Goal: Information Seeking & Learning: Understand process/instructions

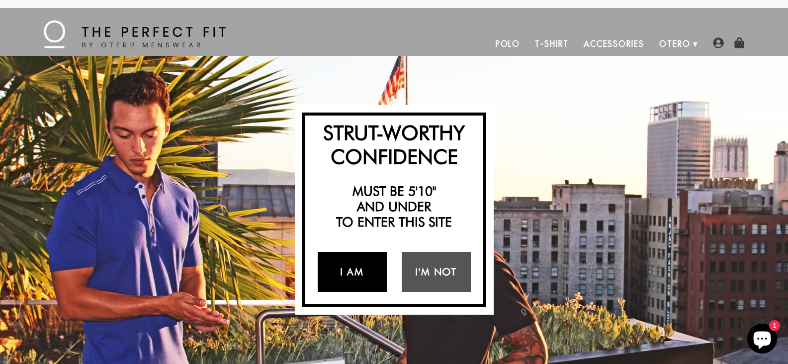
click at [363, 269] on link "I Am" at bounding box center [352, 272] width 69 height 40
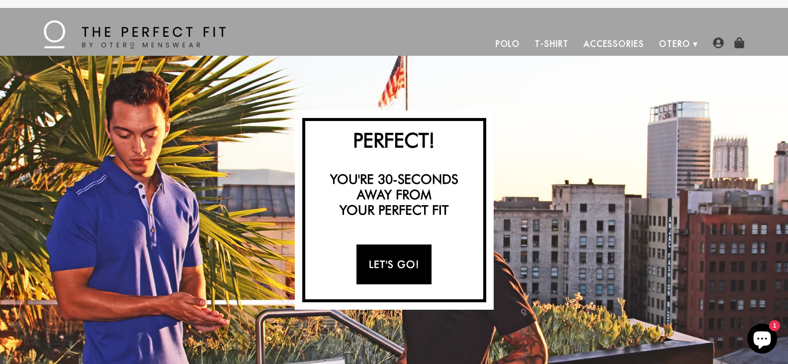
click at [401, 266] on link "Let's Go!" at bounding box center [394, 264] width 75 height 40
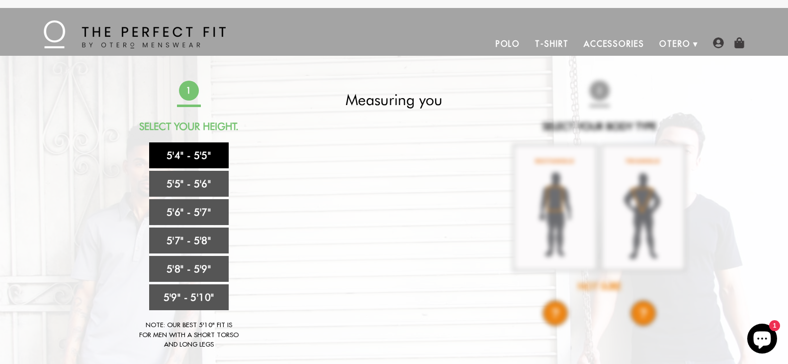
click at [198, 156] on link "5'4" - 5'5"" at bounding box center [189, 155] width 80 height 26
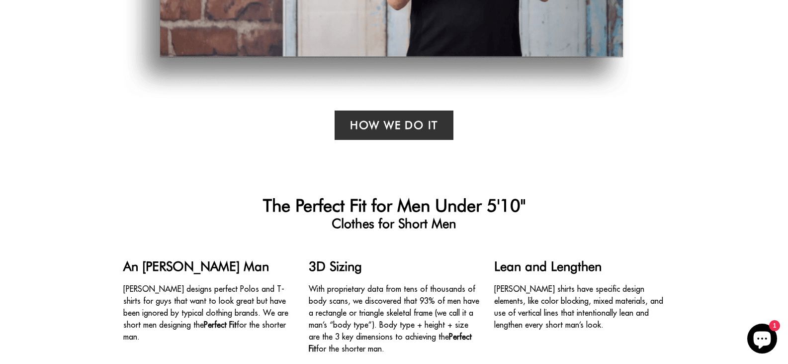
scroll to position [647, 0]
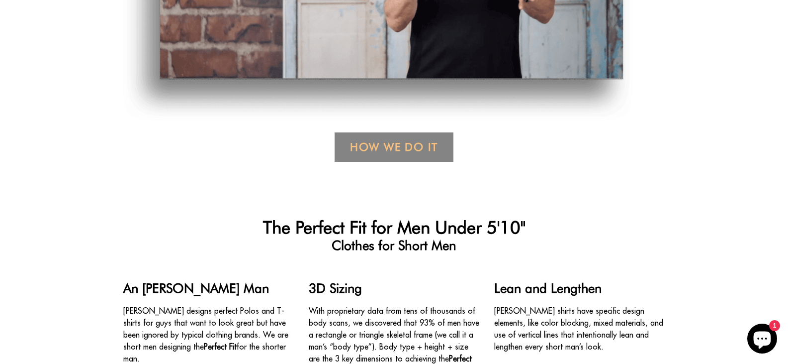
click at [407, 145] on link "How We Do it" at bounding box center [394, 146] width 119 height 29
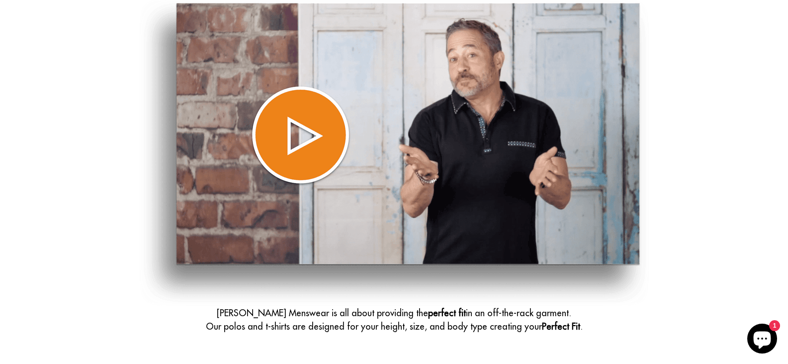
scroll to position [149, 0]
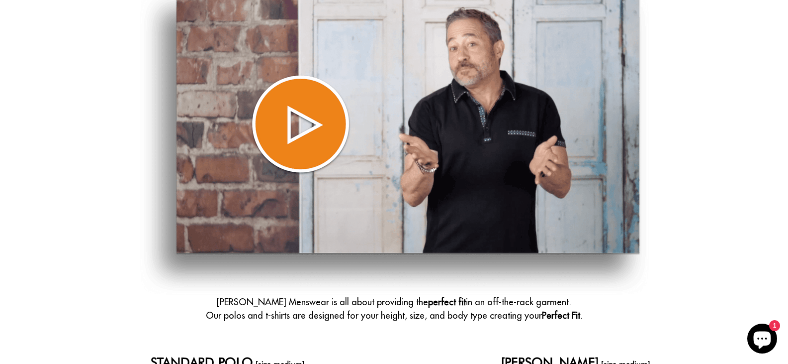
click at [310, 126] on img at bounding box center [394, 141] width 509 height 307
